Goal: Communication & Community: Ask a question

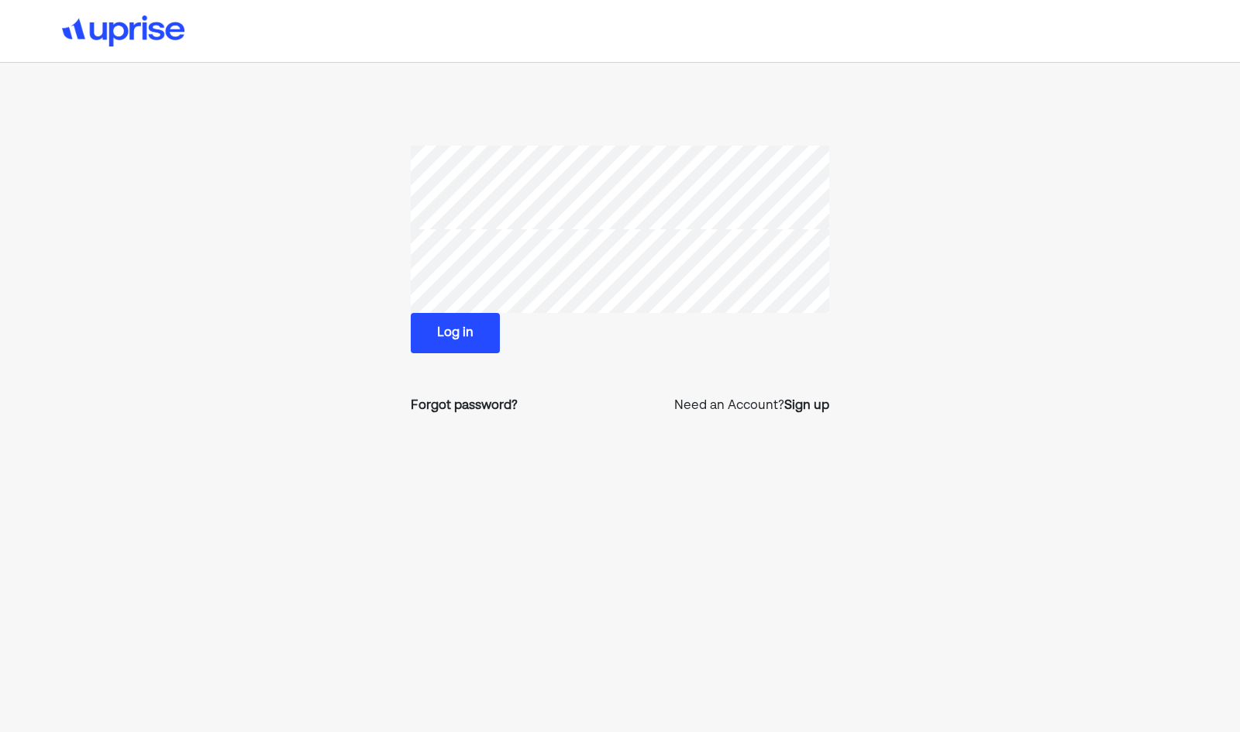
click at [465, 332] on button "Log in" at bounding box center [455, 333] width 89 height 40
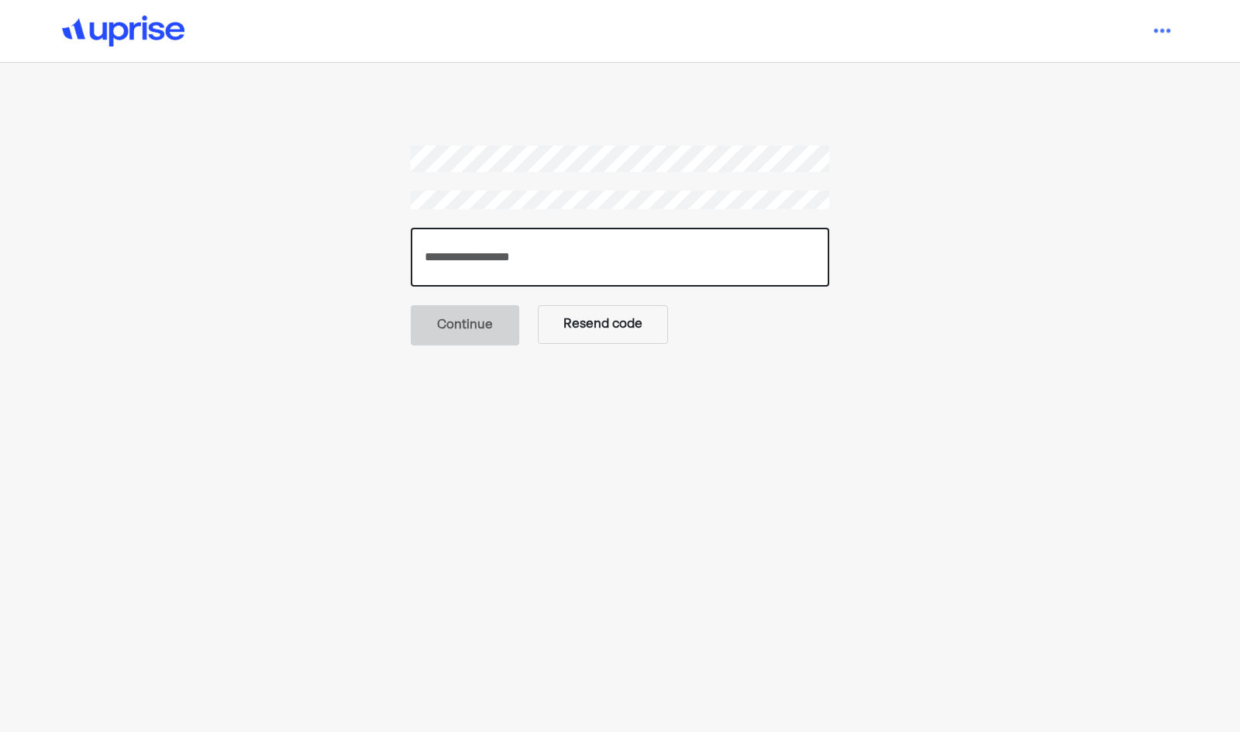
click at [564, 246] on input "number" at bounding box center [620, 257] width 419 height 59
type input "******"
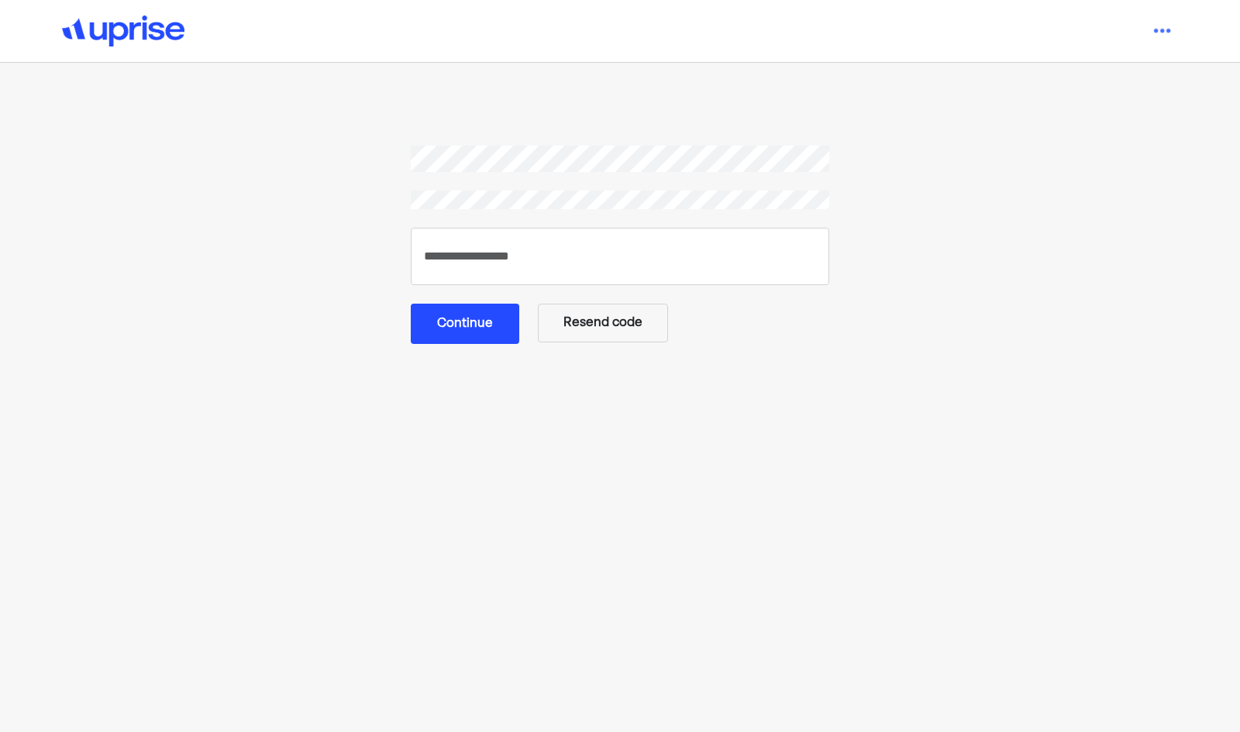
click at [468, 322] on button "Continue" at bounding box center [465, 324] width 109 height 40
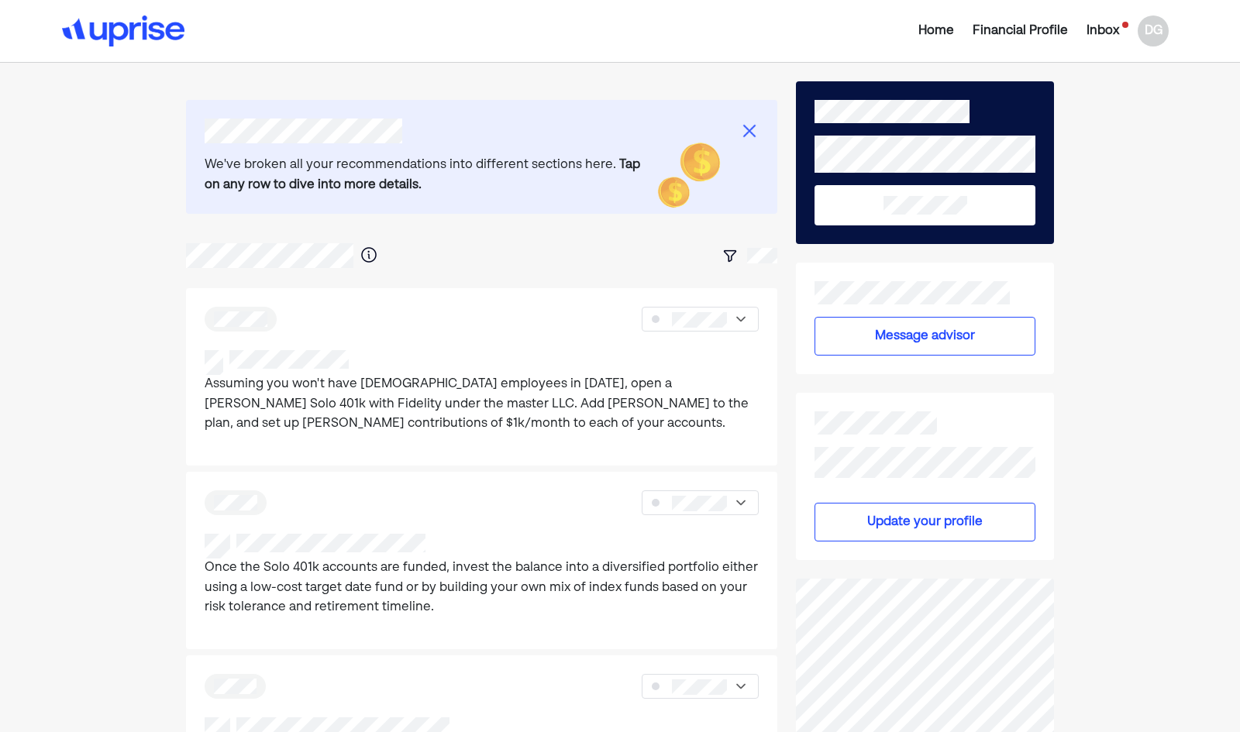
click at [739, 129] on div at bounding box center [482, 131] width 554 height 25
click at [748, 128] on img at bounding box center [749, 131] width 19 height 19
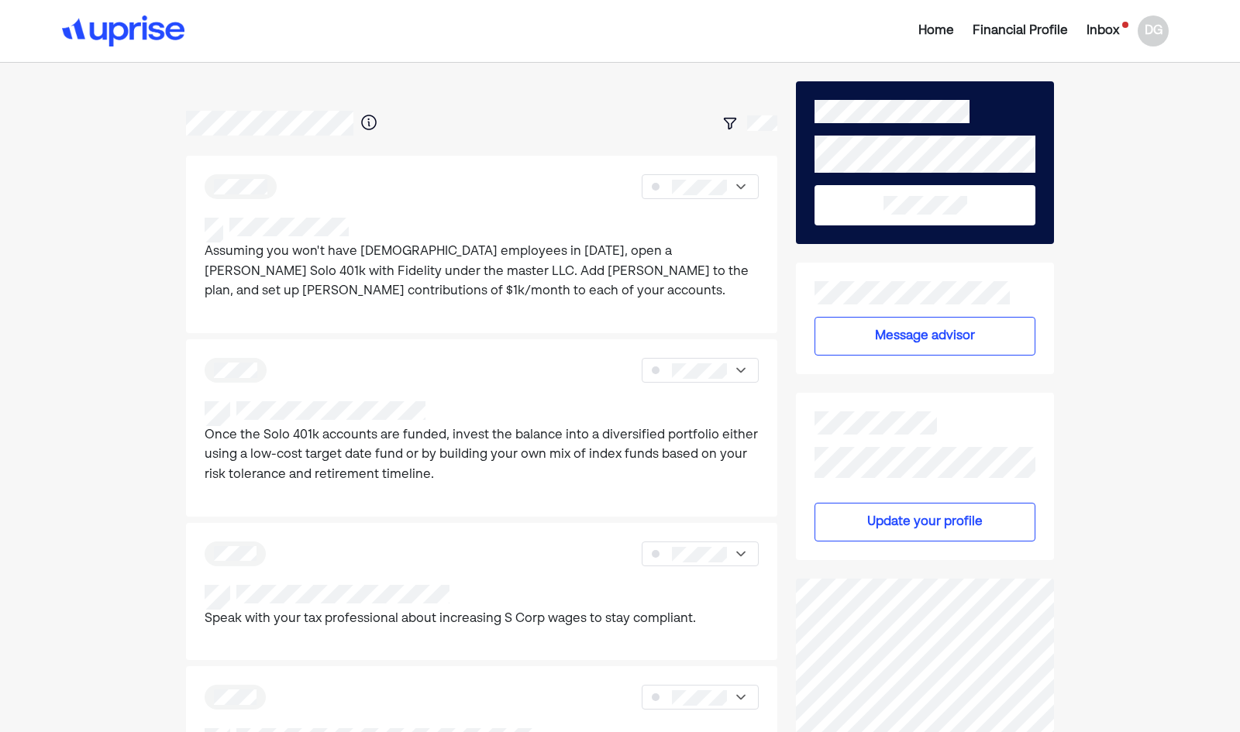
click at [748, 176] on div at bounding box center [700, 186] width 116 height 25
click at [921, 339] on button "Message advisor" at bounding box center [926, 336] width 222 height 39
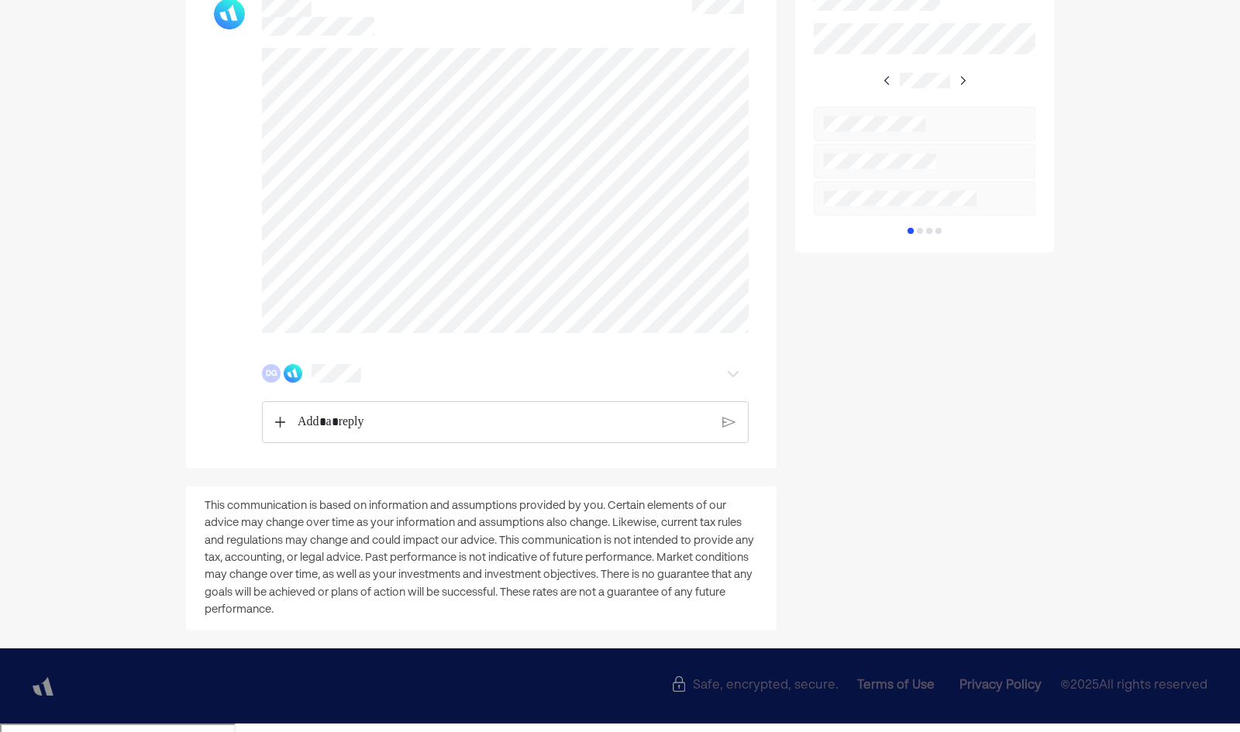
scroll to position [667, 0]
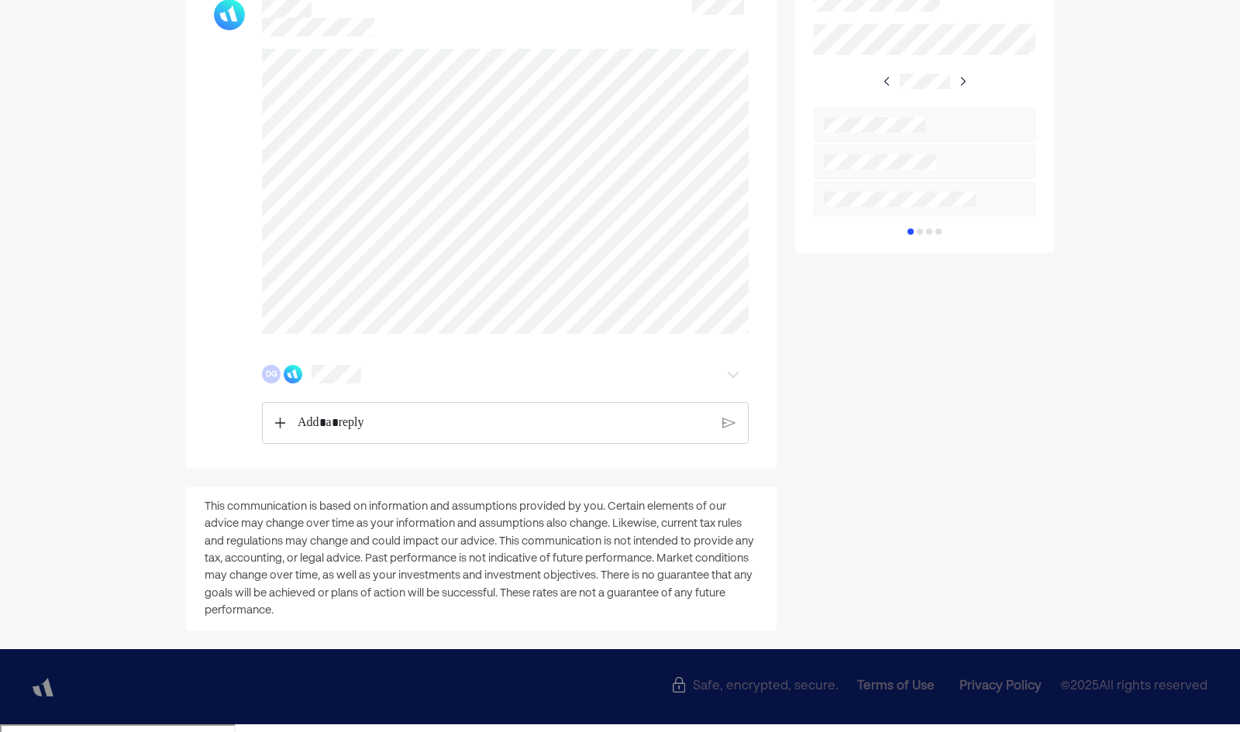
click at [337, 433] on p "Rich Text Editor. Editing area: main" at bounding box center [504, 423] width 413 height 20
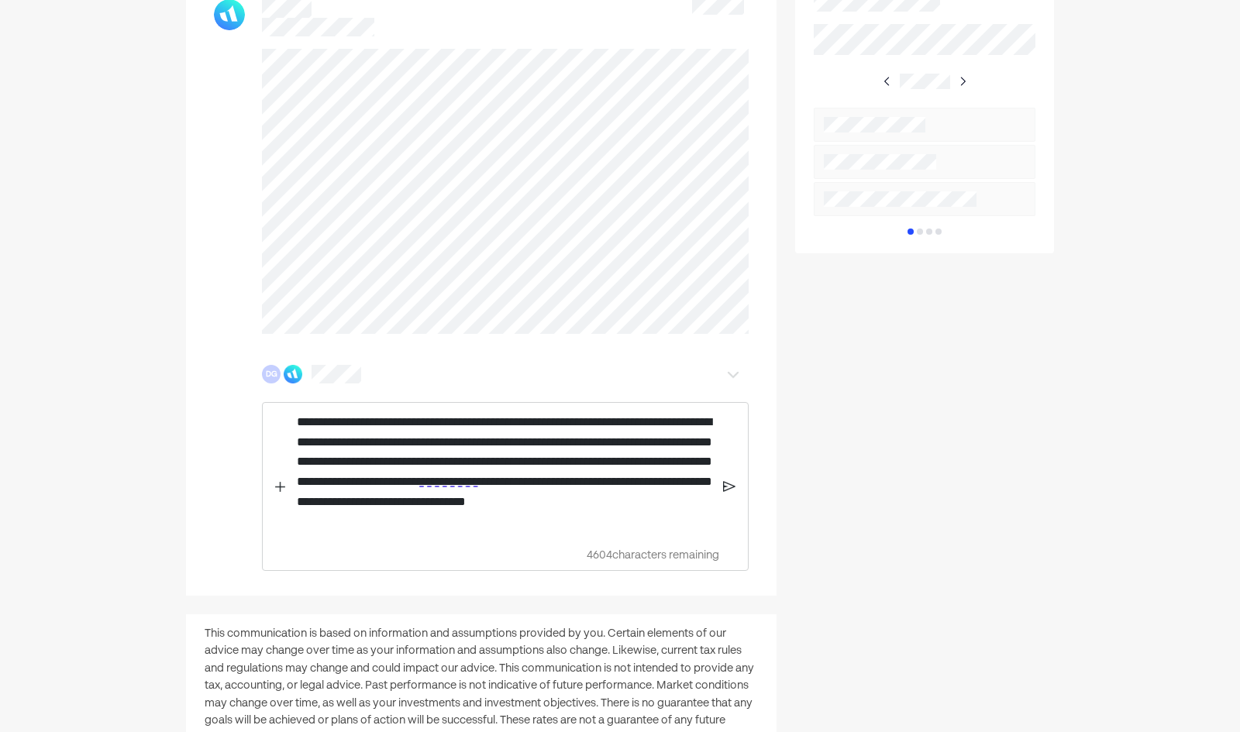
click at [729, 494] on img at bounding box center [729, 487] width 13 height 14
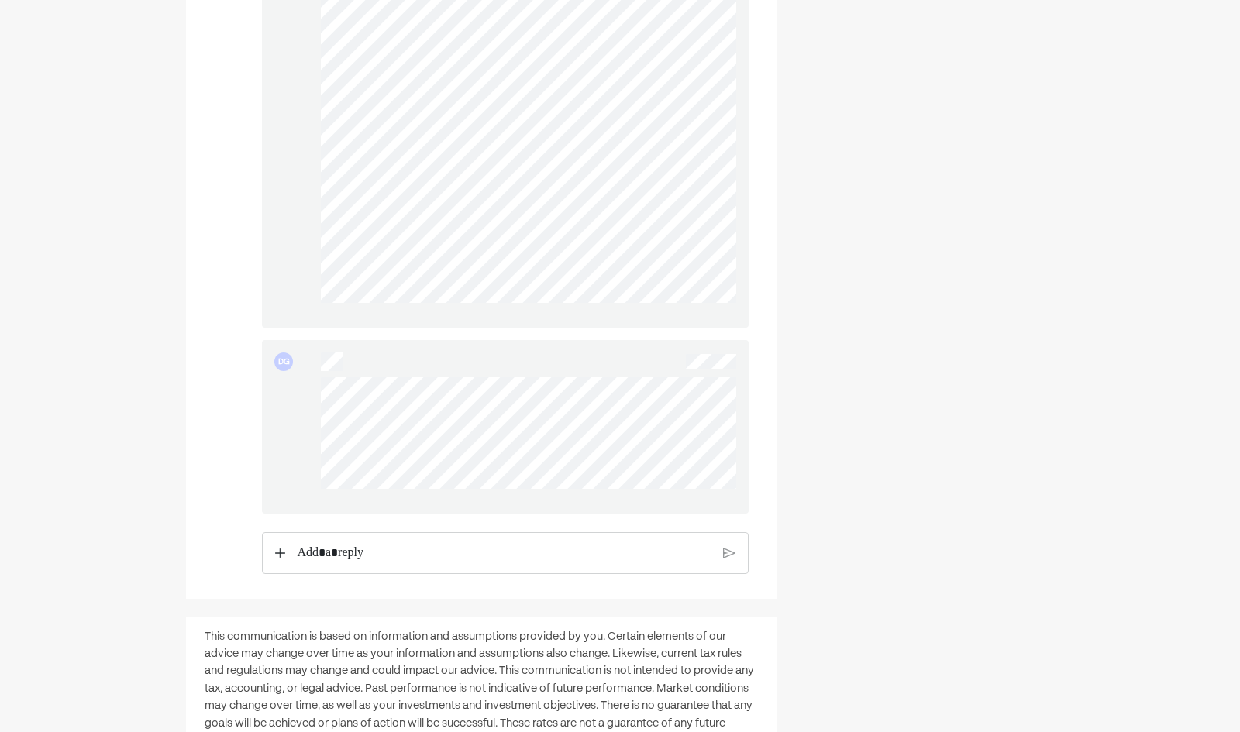
scroll to position [2601, 0]
